Goal: Information Seeking & Learning: Find specific page/section

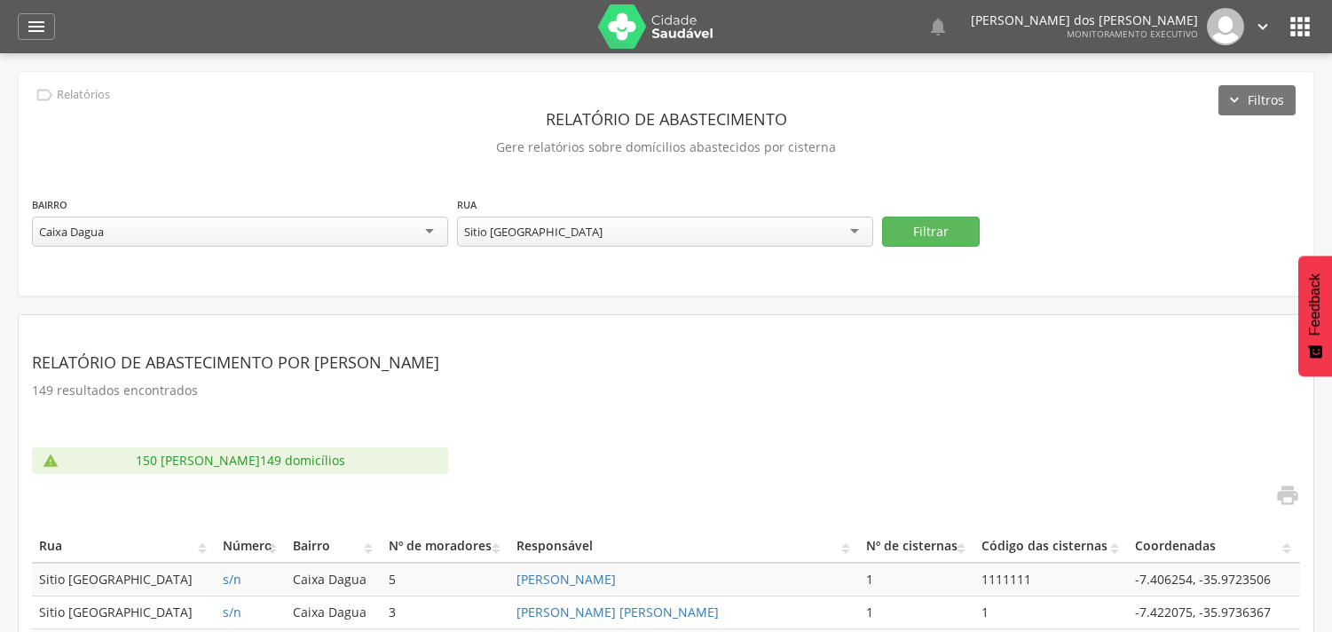
scroll to position [53, 0]
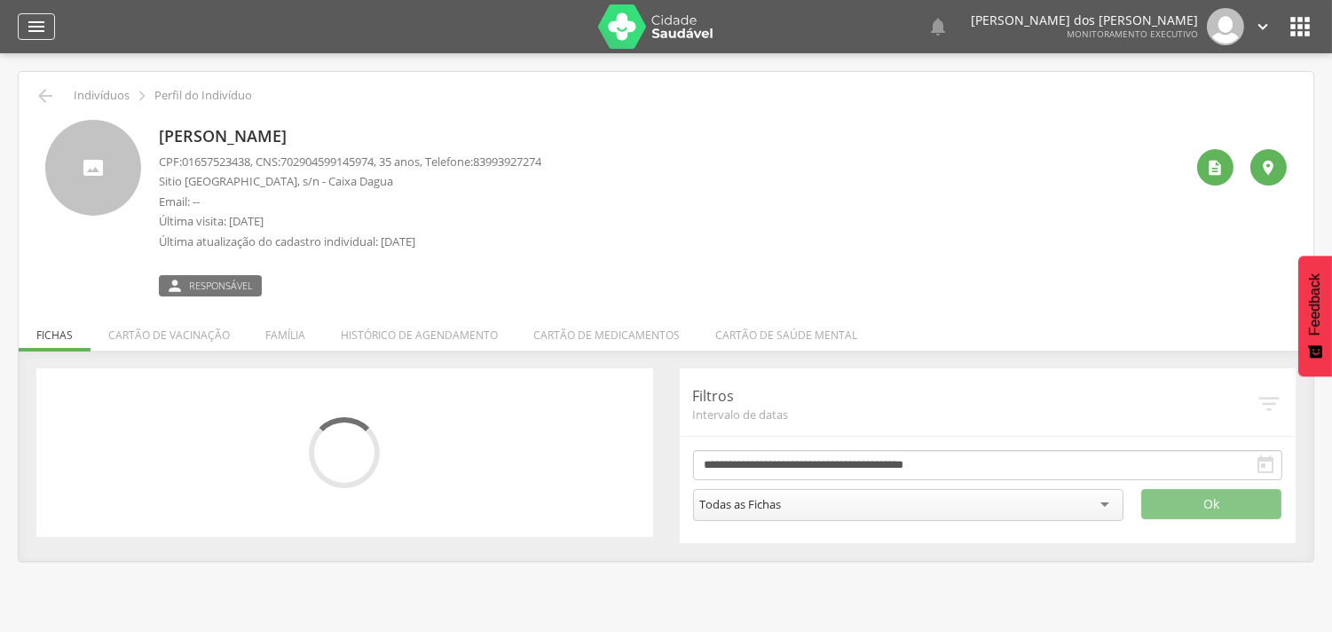
click at [42, 18] on icon "" at bounding box center [36, 26] width 21 height 21
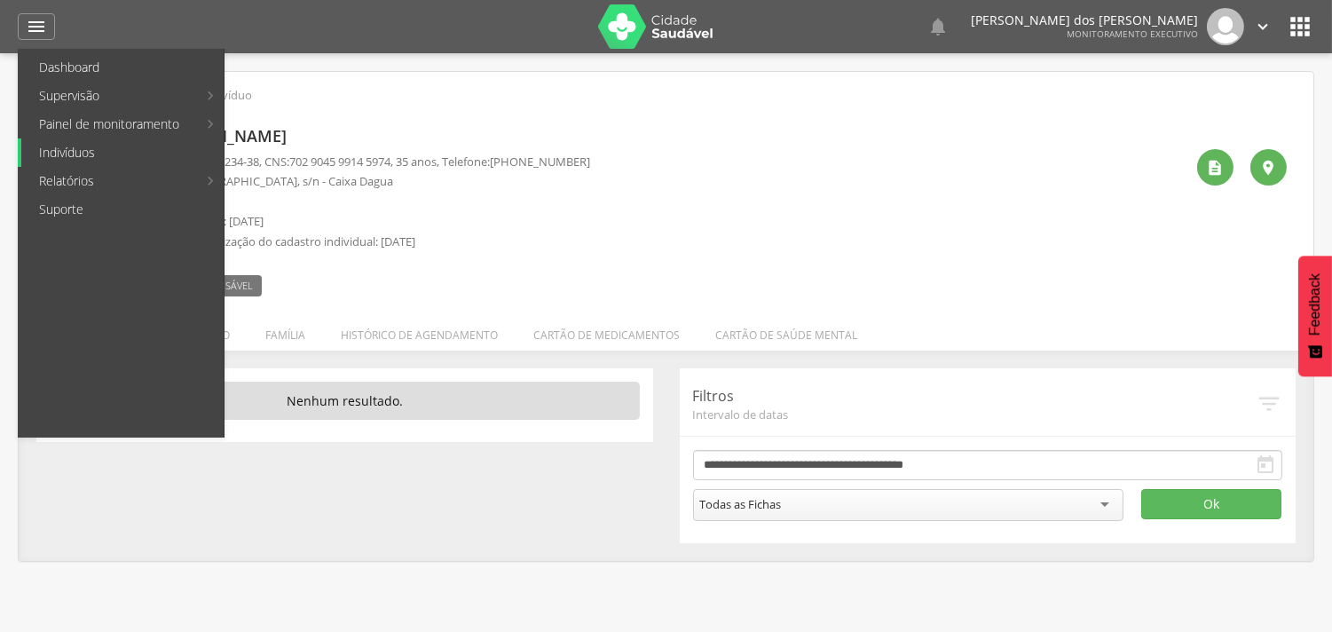
click at [78, 153] on link "Indivíduos" at bounding box center [122, 152] width 202 height 28
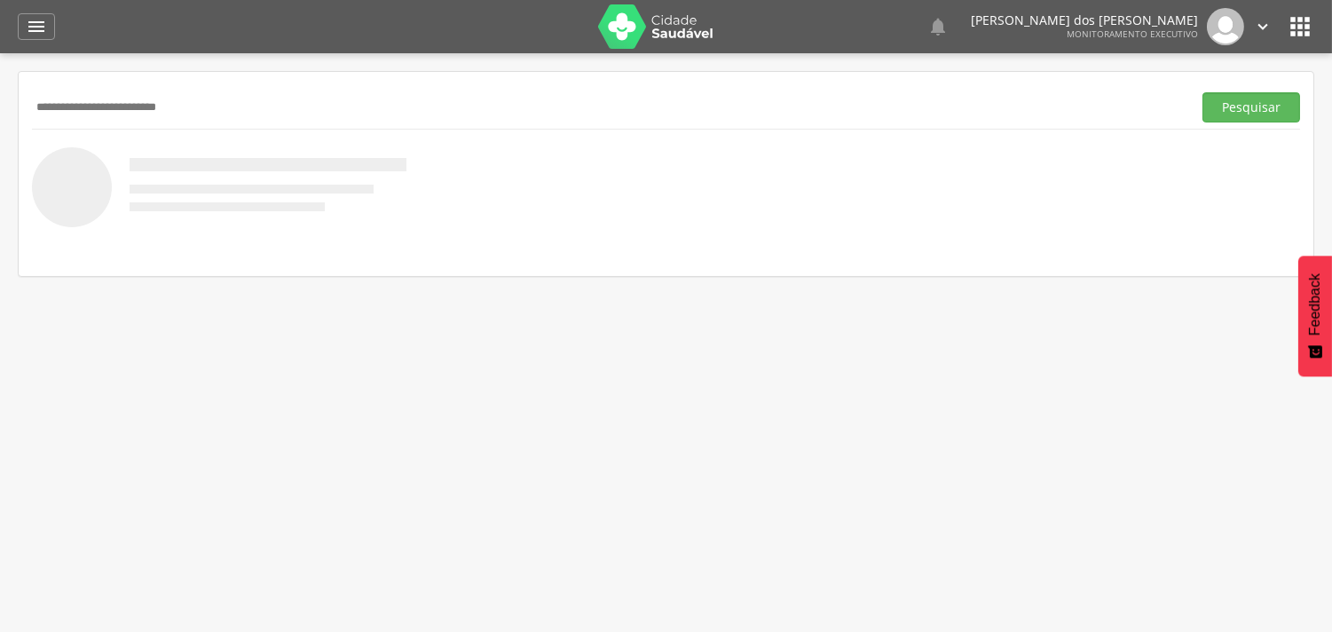
click at [117, 105] on input "**********" at bounding box center [608, 107] width 1153 height 30
click at [96, 107] on input "**********" at bounding box center [608, 107] width 1153 height 30
type input "**********"
click at [1272, 112] on button "Pesquisar" at bounding box center [1252, 107] width 98 height 30
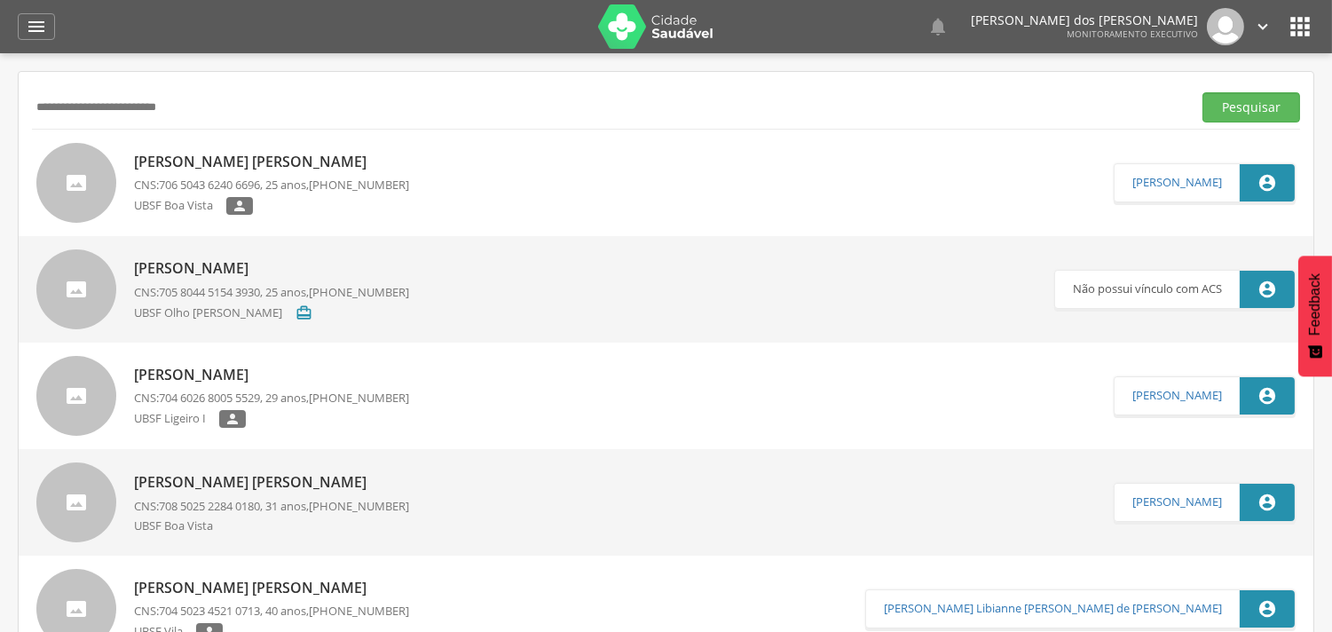
click at [210, 160] on p "[PERSON_NAME] [PERSON_NAME]" at bounding box center [271, 162] width 275 height 20
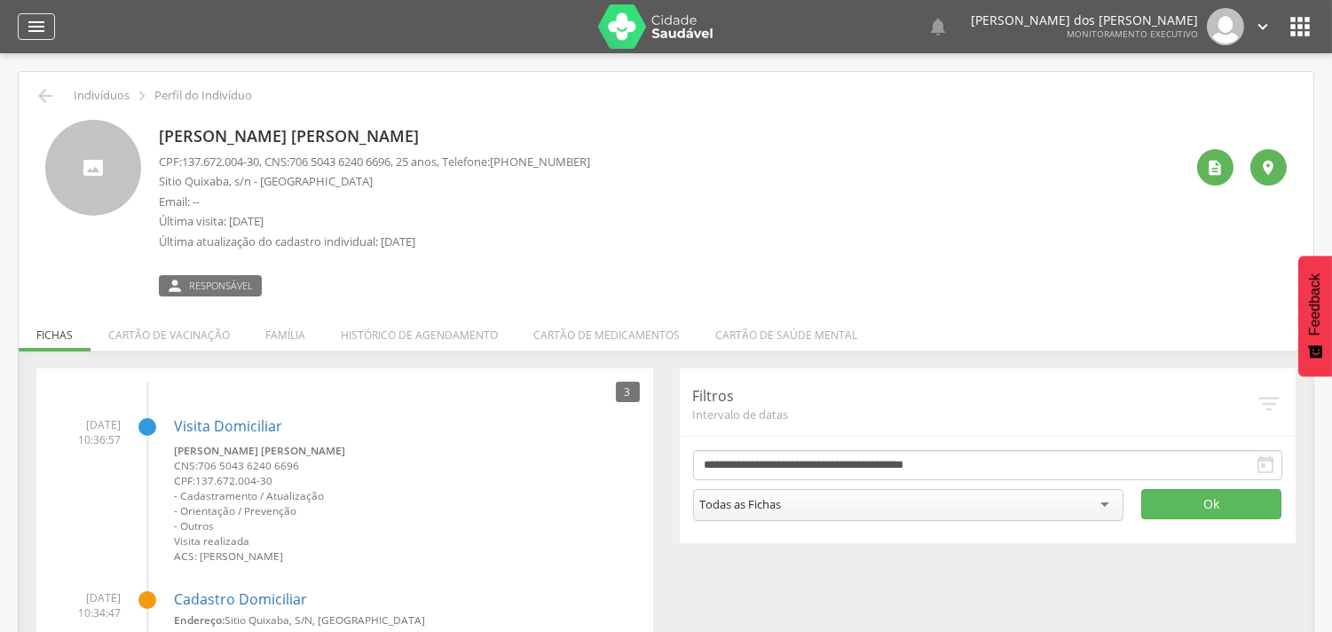
click at [28, 21] on icon "" at bounding box center [36, 26] width 21 height 21
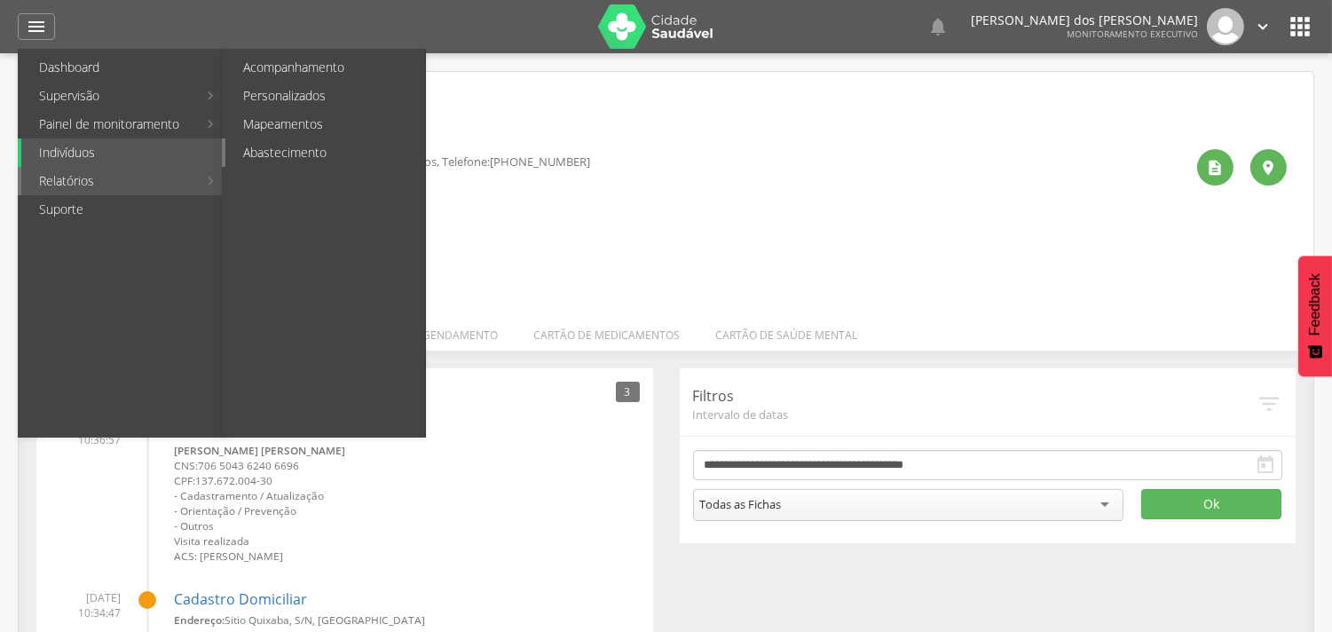
click at [312, 161] on link "Abastecimento" at bounding box center [325, 152] width 200 height 28
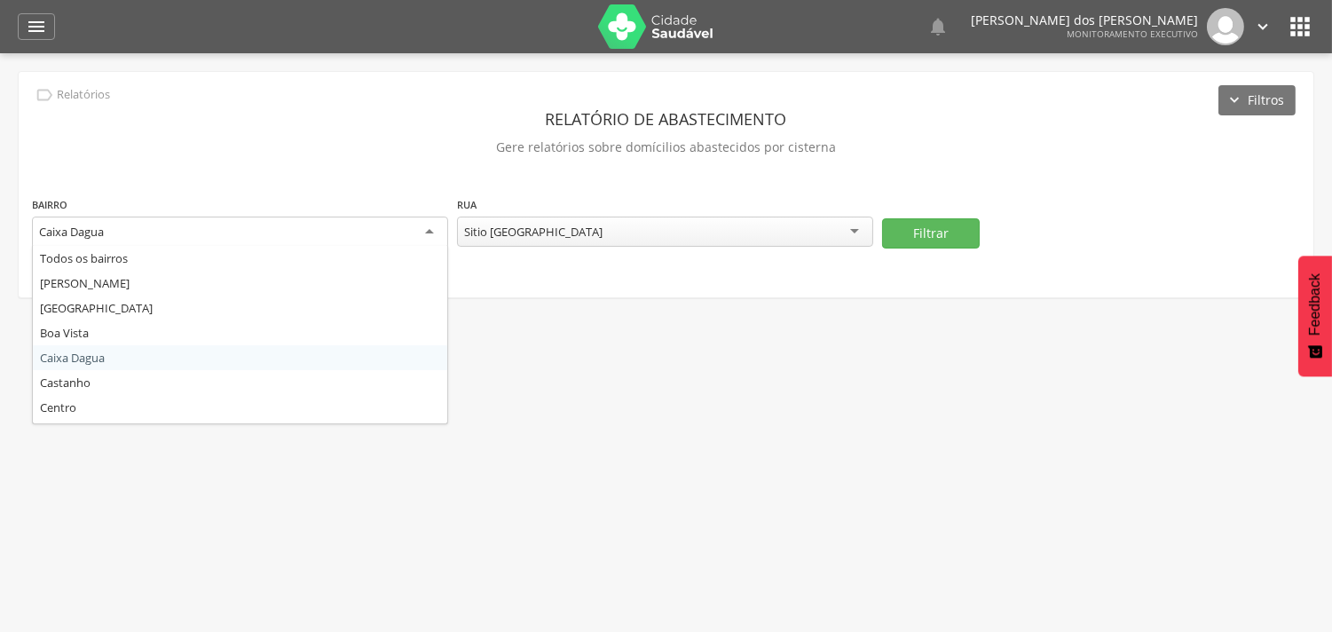
click at [424, 226] on div "Caixa Dagua" at bounding box center [240, 233] width 416 height 32
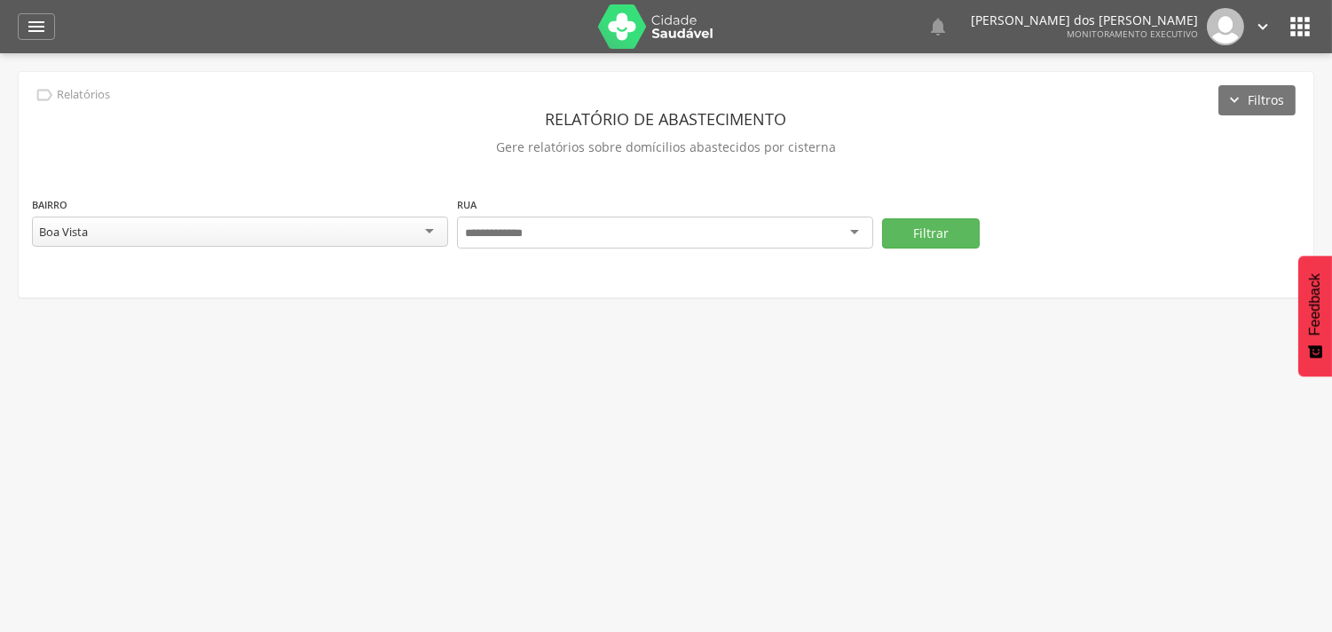
click at [849, 233] on div at bounding box center [665, 233] width 416 height 32
click at [850, 225] on div "Todas as ruas" at bounding box center [665, 232] width 416 height 30
click at [962, 225] on button "Filtrar" at bounding box center [931, 232] width 98 height 30
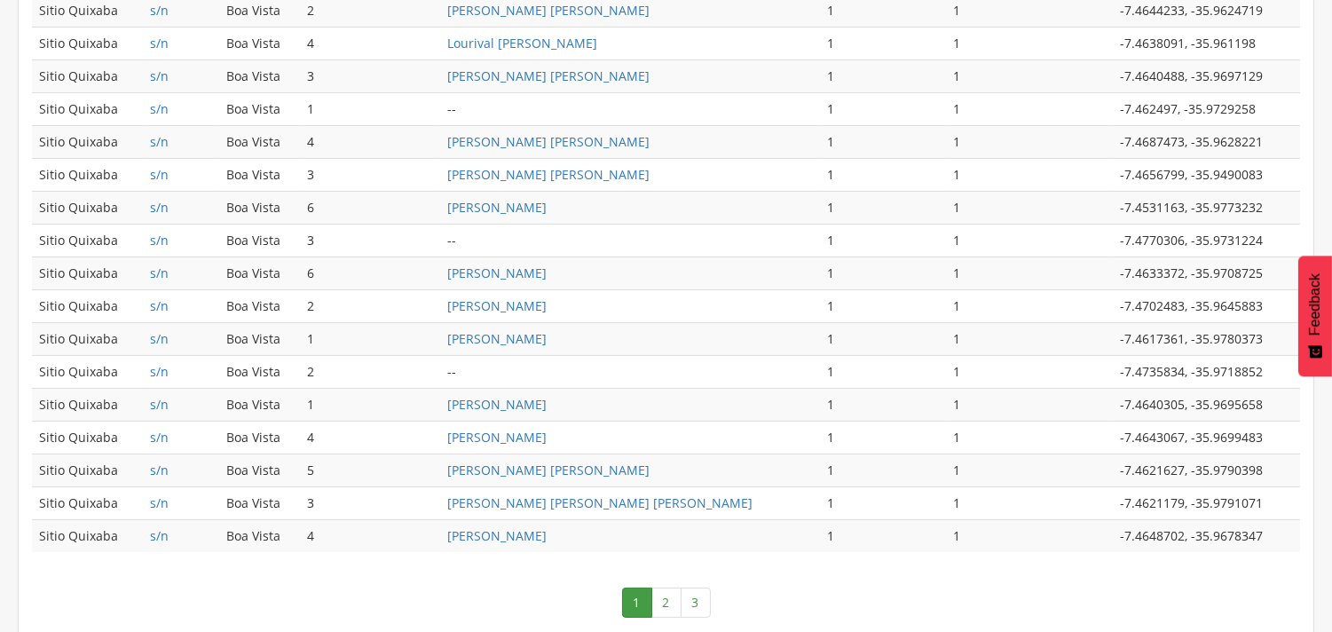
scroll to position [849, 0]
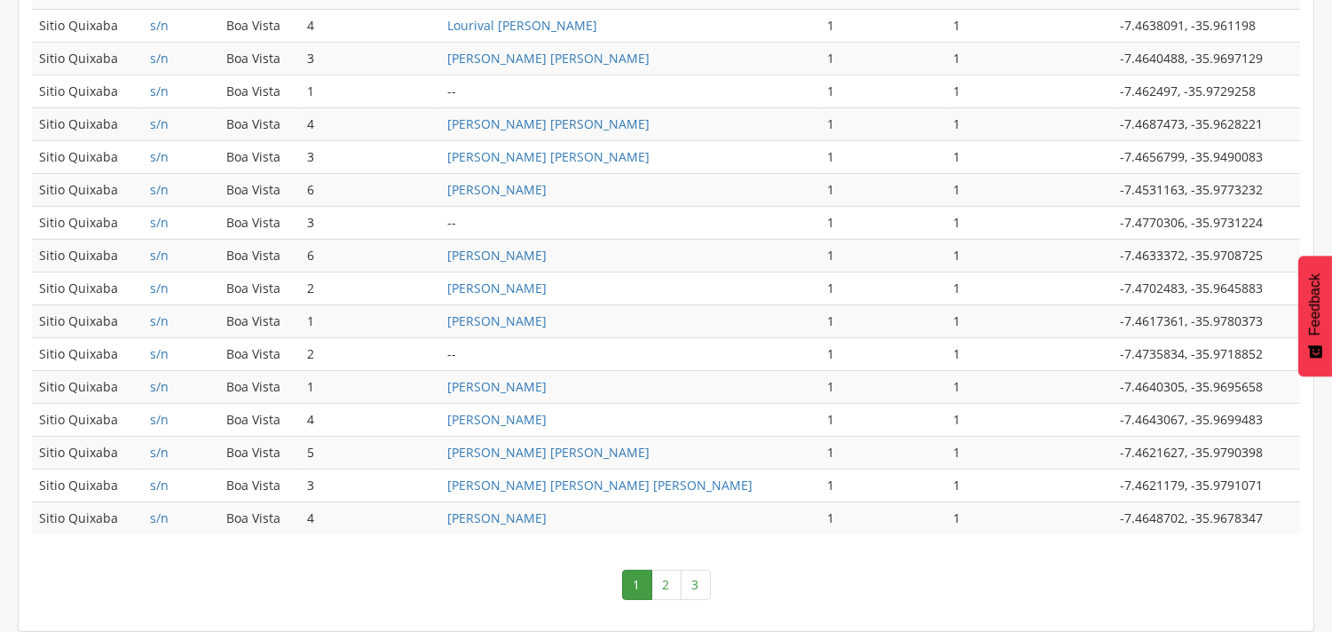
click at [662, 586] on link "2" at bounding box center [666, 585] width 30 height 30
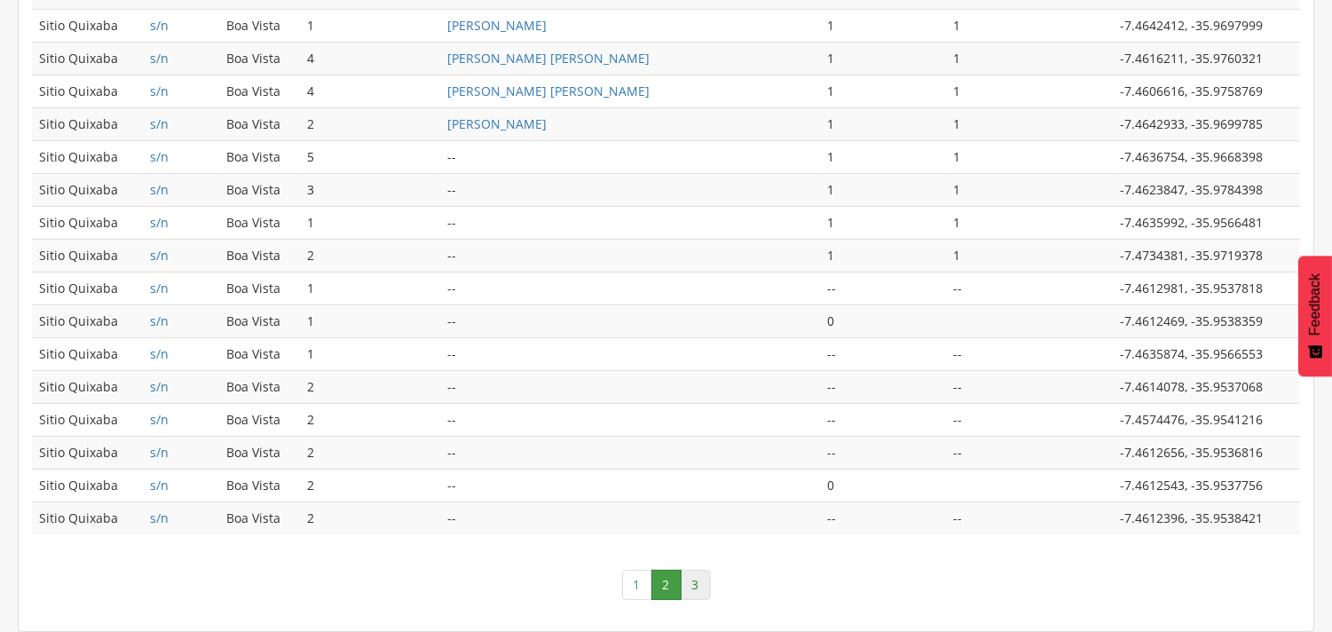
click at [696, 591] on link "3" at bounding box center [696, 585] width 30 height 30
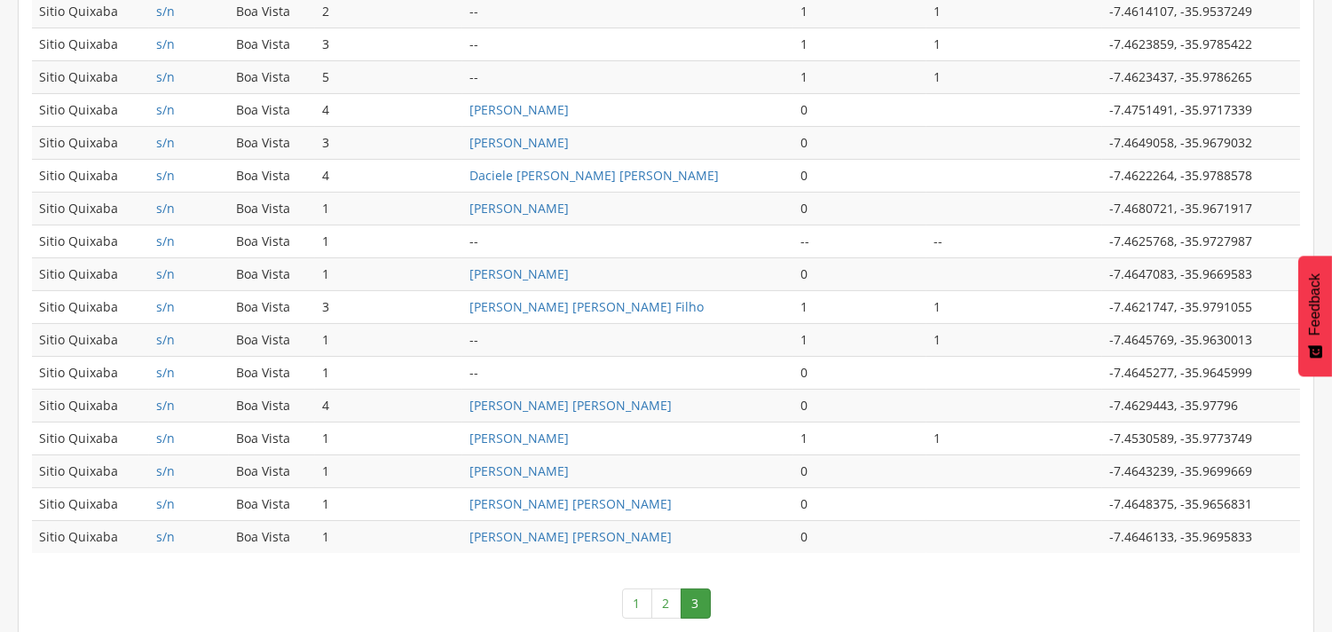
scroll to position [587, 0]
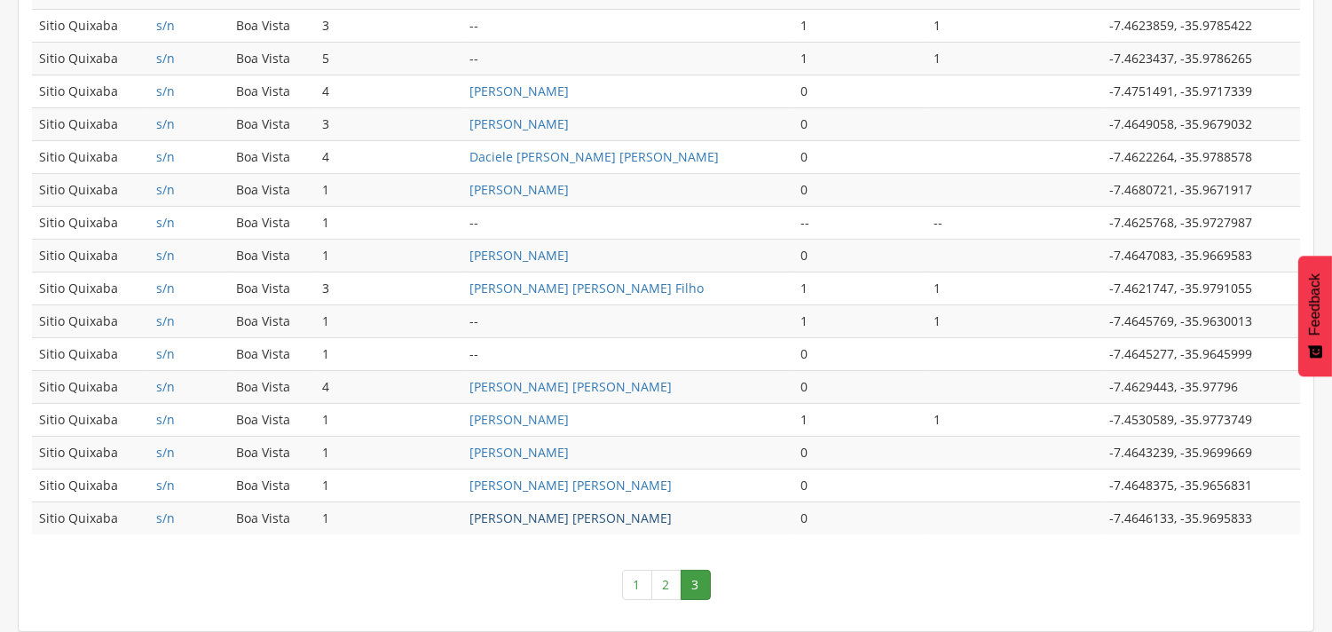
click at [620, 520] on link "[PERSON_NAME] [PERSON_NAME]" at bounding box center [571, 517] width 202 height 17
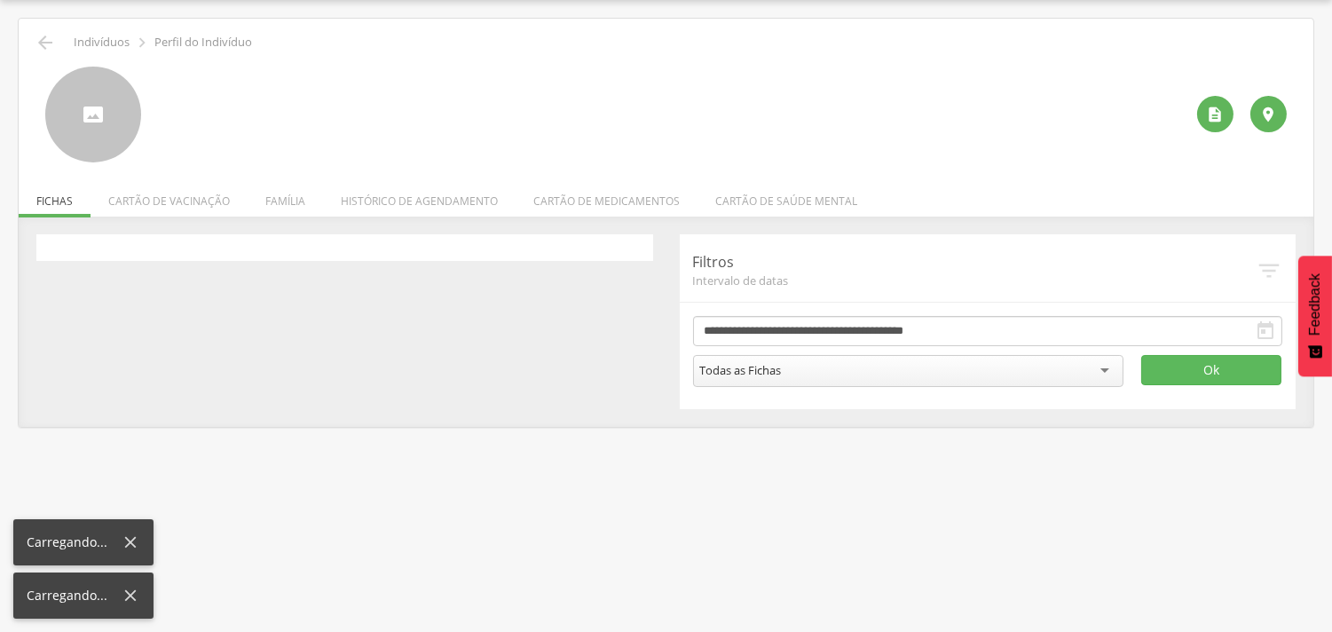
scroll to position [53, 0]
click at [276, 197] on li "Família" at bounding box center [285, 197] width 75 height 42
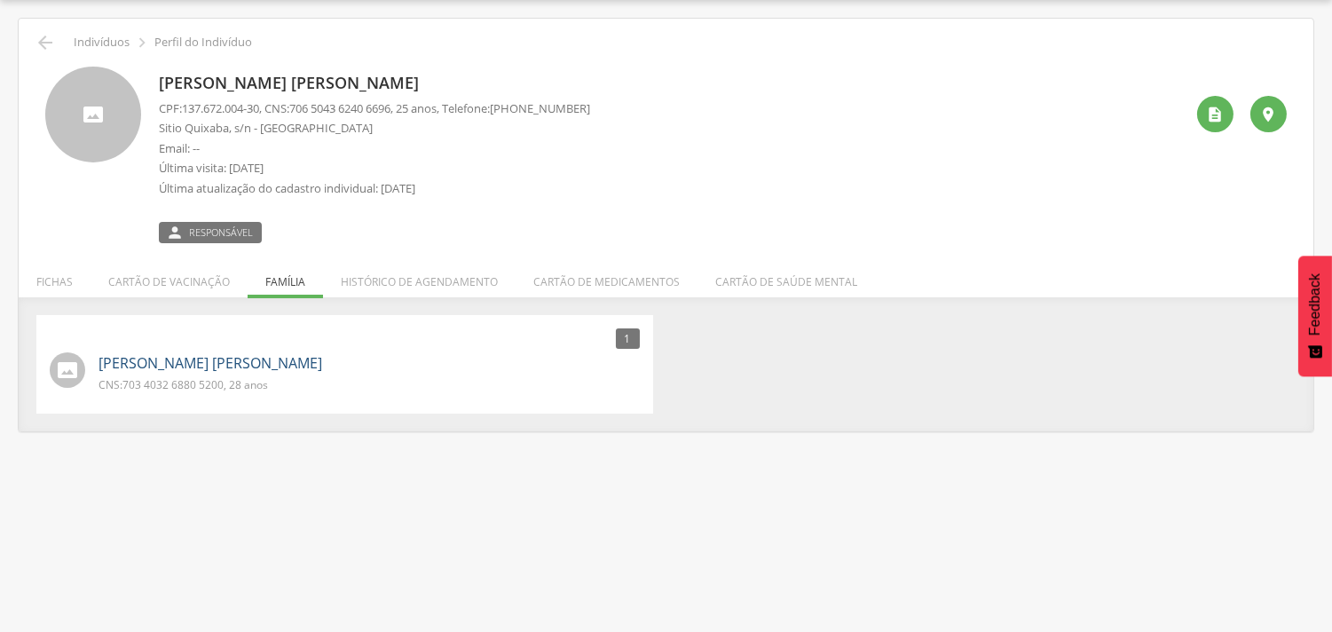
click at [188, 360] on link "[PERSON_NAME] [PERSON_NAME]" at bounding box center [211, 363] width 224 height 20
